Goal: Transaction & Acquisition: Purchase product/service

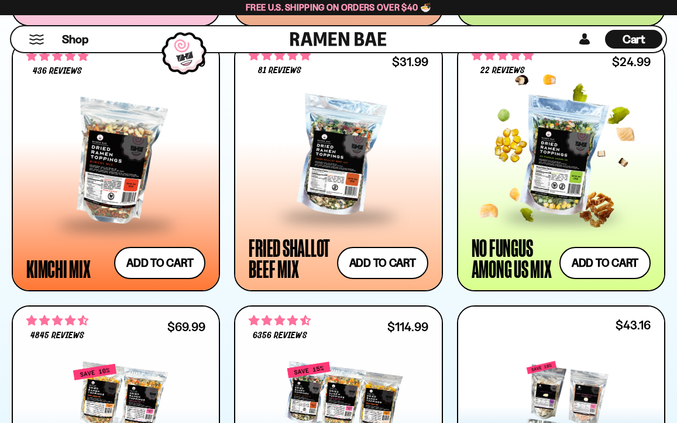
scroll to position [959, 0]
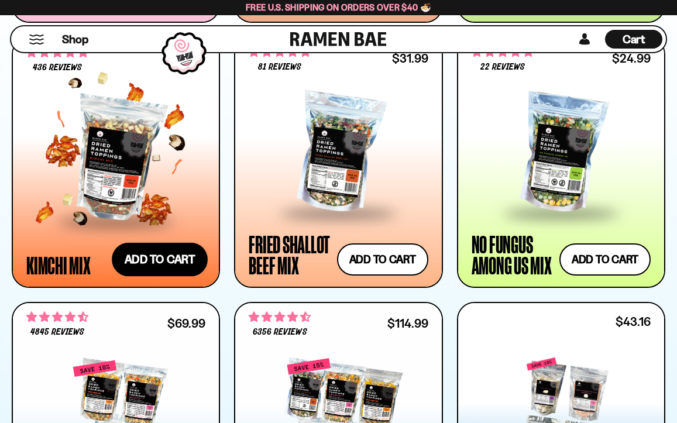
click at [171, 258] on button "Add to cart Add ― Regular price $25.99 Regular price Sale price $25.99 Unit pri…" at bounding box center [160, 259] width 96 height 34
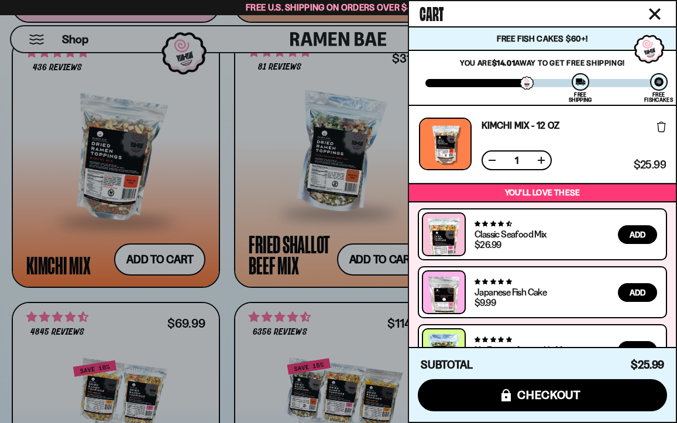
click at [666, 19] on div "Cart" at bounding box center [542, 13] width 267 height 25
click at [655, 8] on icon "Close cart" at bounding box center [655, 14] width 12 height 12
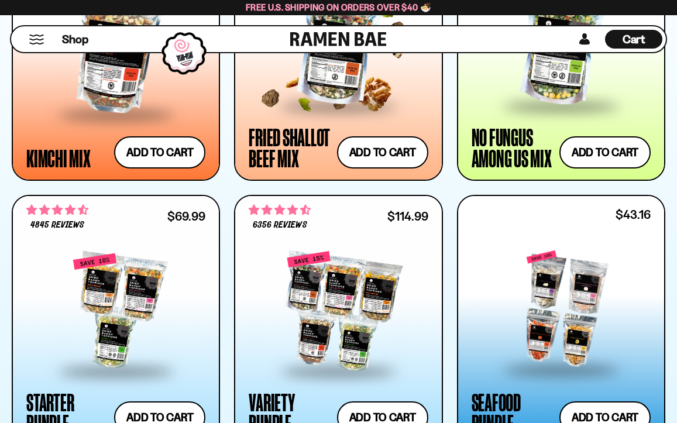
scroll to position [1050, 0]
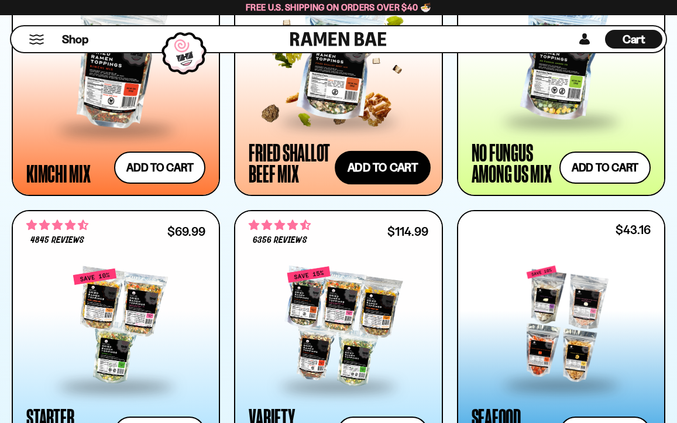
click at [387, 167] on button "Add to cart Add ― Regular price $31.99 Regular price Sale price $31.99 Unit pri…" at bounding box center [383, 167] width 96 height 34
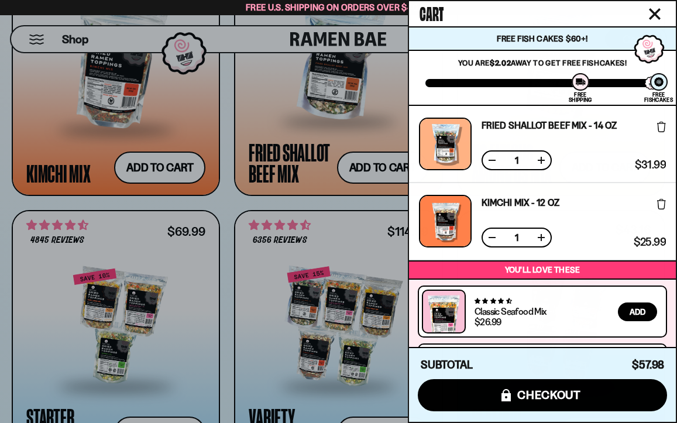
click at [651, 8] on button "Close cart" at bounding box center [655, 14] width 18 height 18
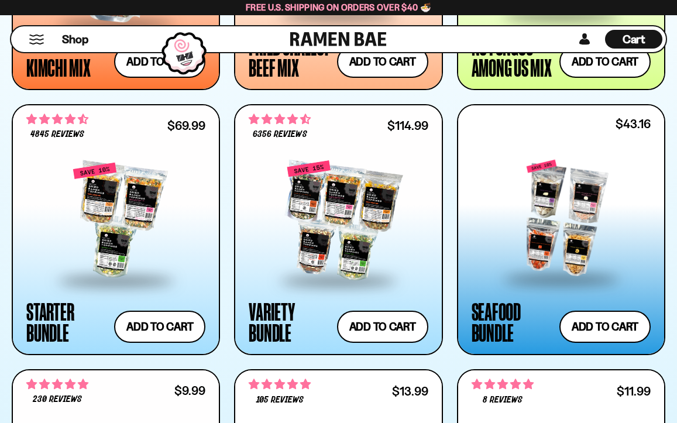
scroll to position [1156, 0]
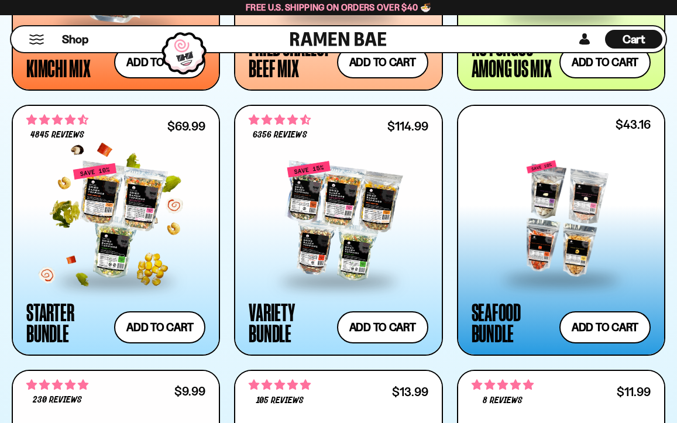
click at [150, 193] on div at bounding box center [115, 221] width 179 height 117
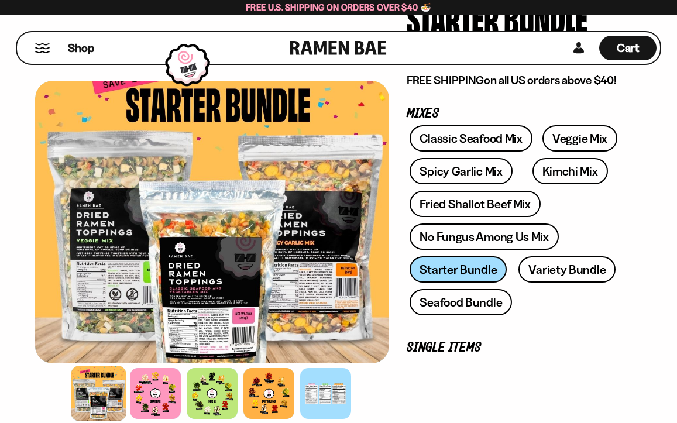
scroll to position [147, 0]
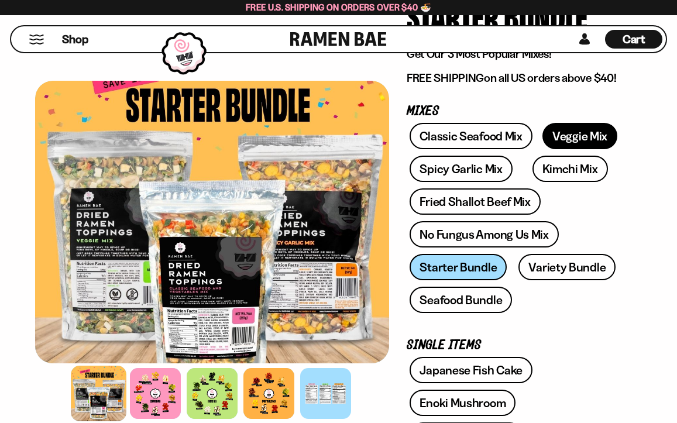
click at [586, 133] on link "Veggie Mix" at bounding box center [579, 136] width 75 height 26
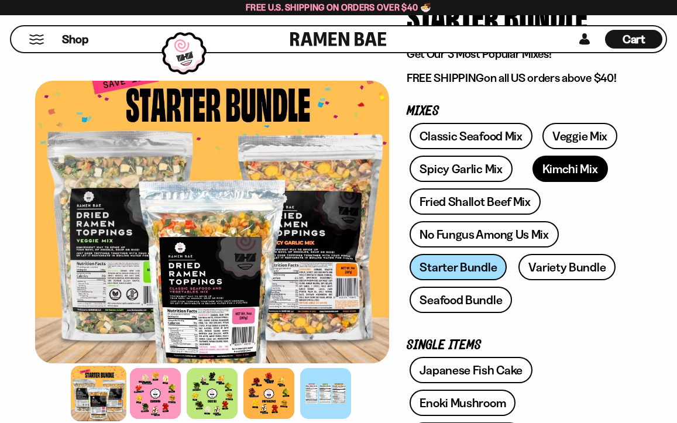
click at [568, 171] on link "Kimchi Mix" at bounding box center [569, 169] width 75 height 26
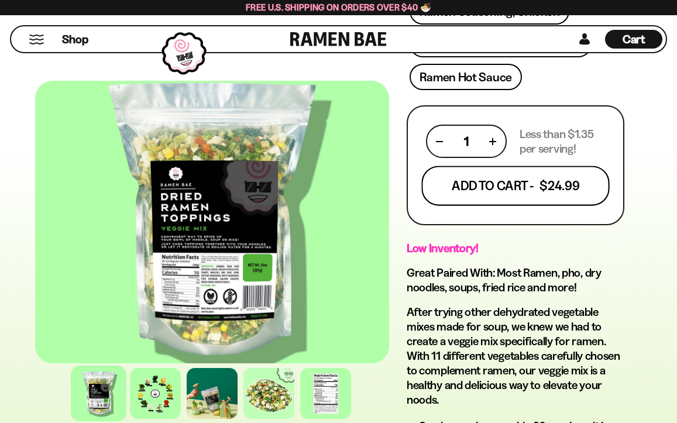
scroll to position [668, 0]
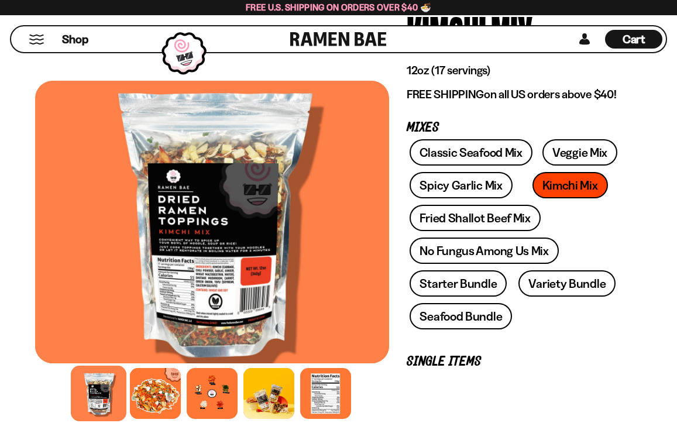
scroll to position [134, 0]
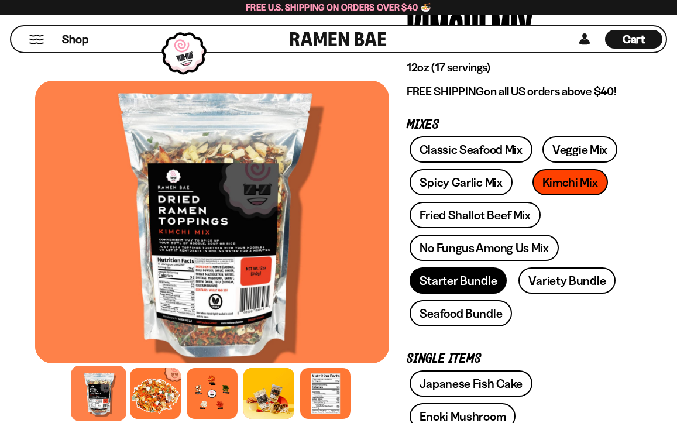
click at [459, 280] on link "Starter Bundle" at bounding box center [457, 280] width 97 height 26
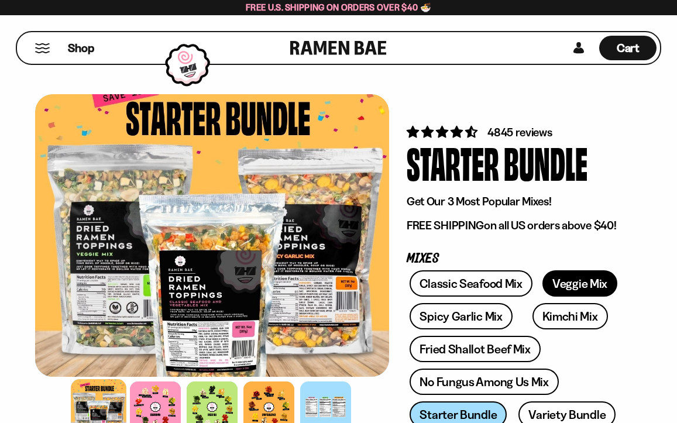
click at [573, 290] on link "Veggie Mix" at bounding box center [579, 283] width 75 height 26
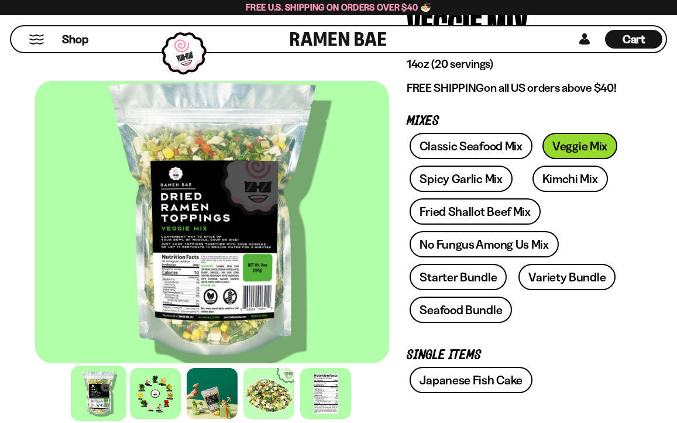
scroll to position [139, 0]
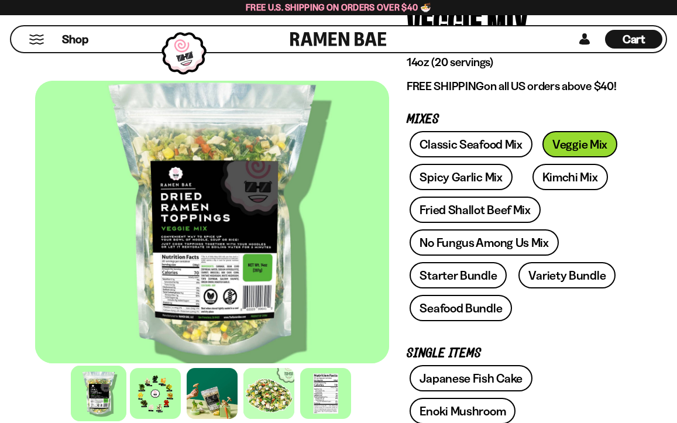
click at [167, 419] on div at bounding box center [212, 393] width 354 height 57
click at [158, 389] on div at bounding box center [155, 394] width 56 height 56
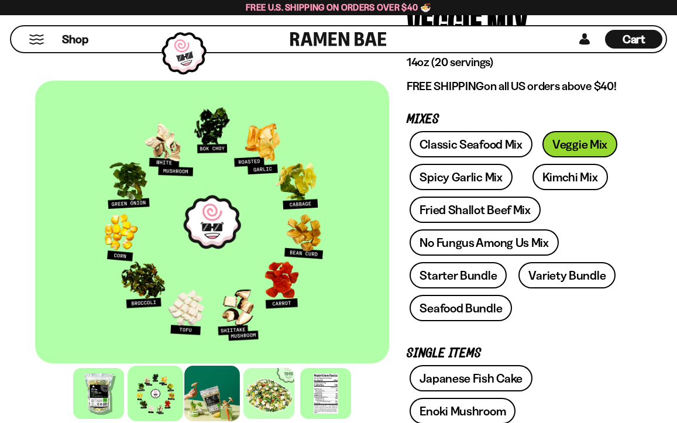
click at [217, 393] on div at bounding box center [212, 394] width 56 height 56
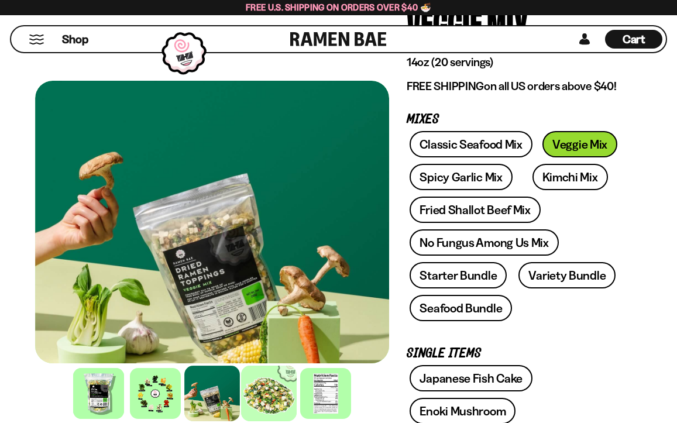
click at [278, 401] on div at bounding box center [269, 394] width 56 height 56
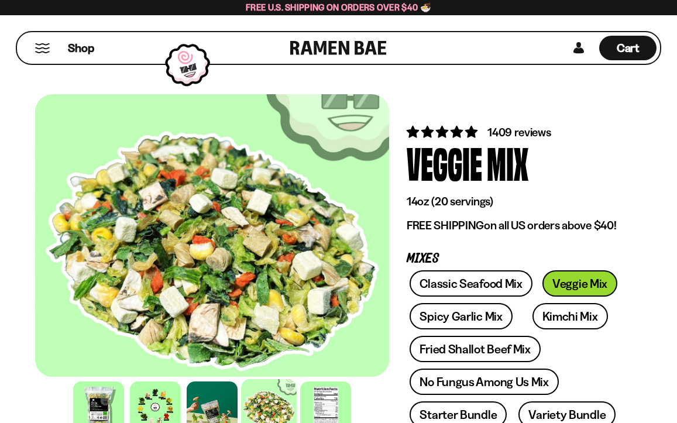
scroll to position [0, 0]
click at [51, 44] on div "Shop" at bounding box center [155, 48] width 270 height 32
click at [619, 30] on div "Shop Cart D0381C2F-513E-4F90-8A41-6F0A75DCBAAA" at bounding box center [338, 48] width 677 height 66
click at [623, 42] on span "Cart" at bounding box center [627, 48] width 23 height 14
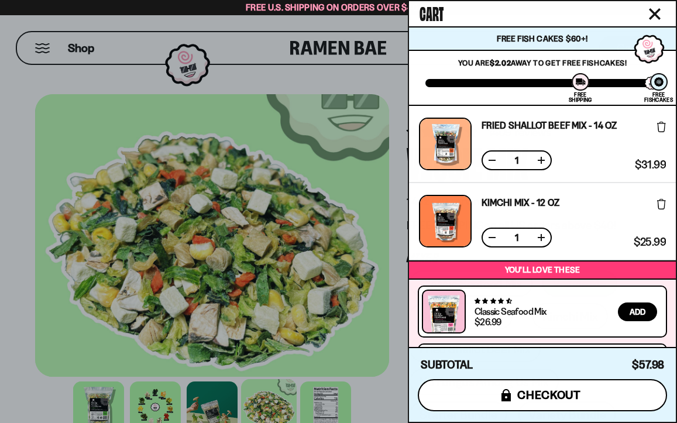
click at [594, 401] on button "icons8-lock checkout" at bounding box center [542, 395] width 249 height 32
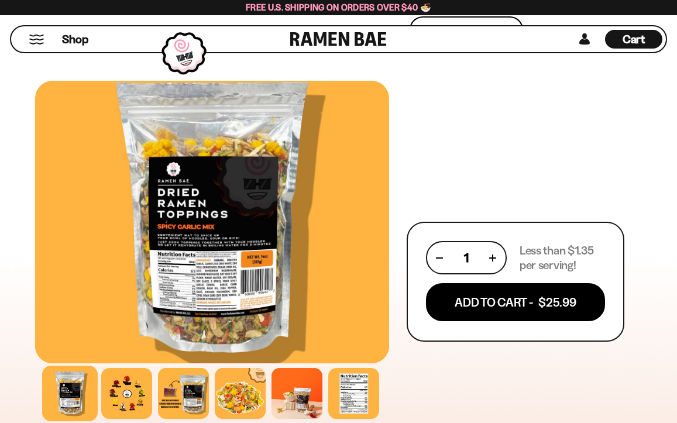
scroll to position [550, 0]
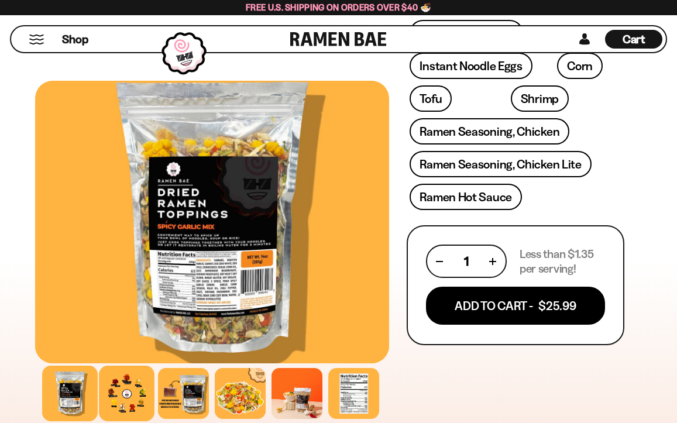
click at [136, 388] on div at bounding box center [127, 394] width 56 height 56
